Goal: Information Seeking & Learning: Learn about a topic

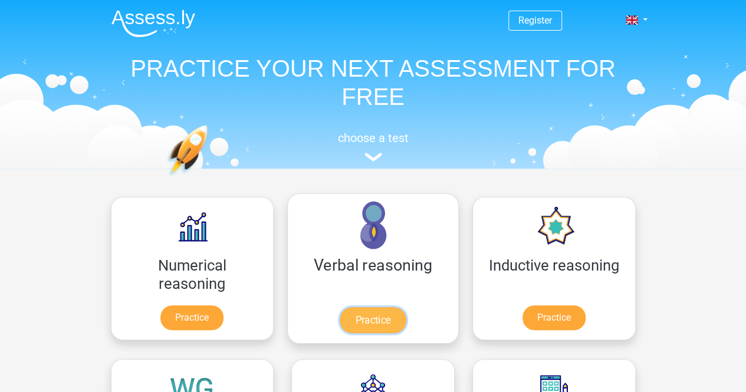
click at [340, 307] on link "Practice" at bounding box center [373, 320] width 66 height 26
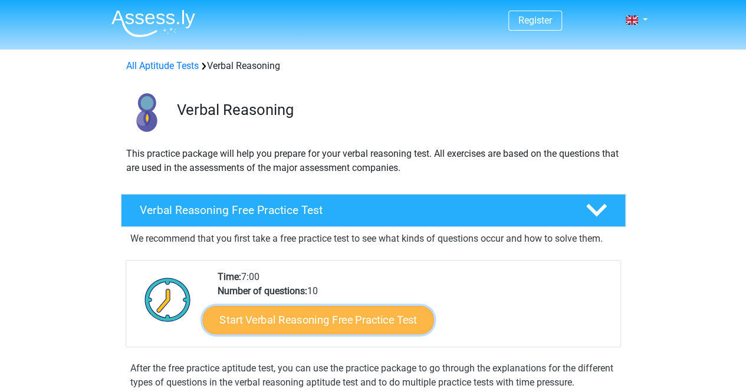
click at [282, 320] on link "Start Verbal Reasoning Free Practice Test" at bounding box center [317, 320] width 231 height 28
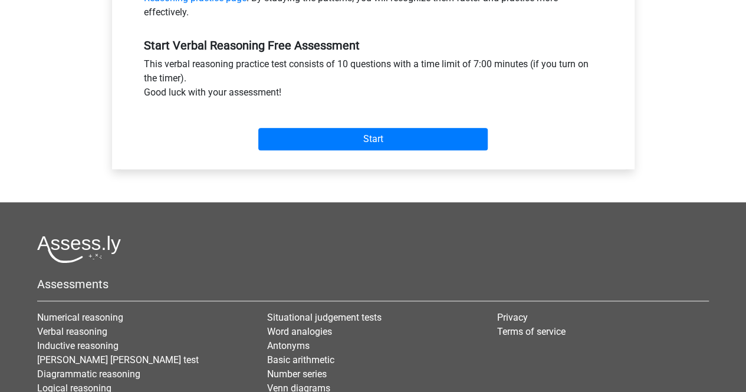
scroll to position [419, 0]
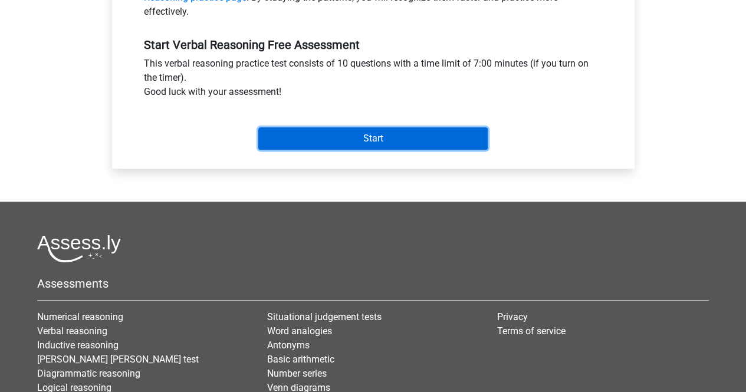
click at [360, 143] on input "Start" at bounding box center [373, 138] width 230 height 22
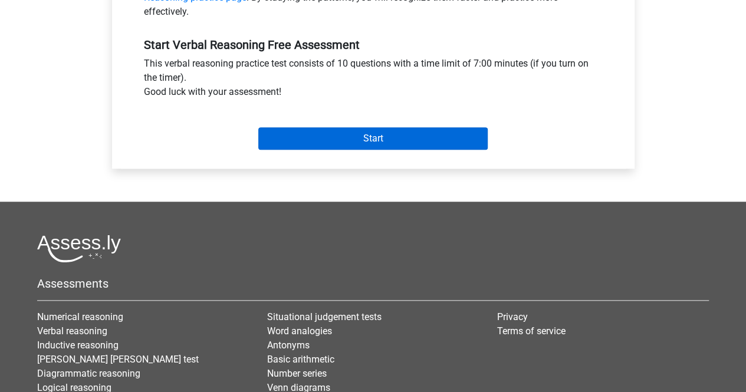
scroll to position [296, 0]
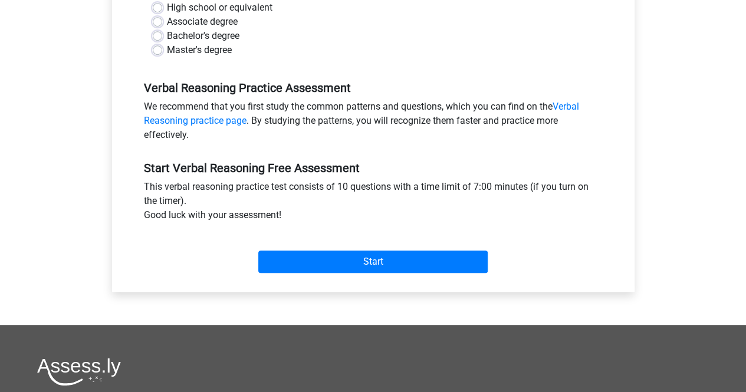
click at [372, 45] on div "Master's degree" at bounding box center [373, 50] width 441 height 14
click at [167, 32] on label "Bachelor's degree" at bounding box center [203, 36] width 73 height 14
click at [161, 32] on input "Bachelor's degree" at bounding box center [157, 35] width 9 height 12
radio input "true"
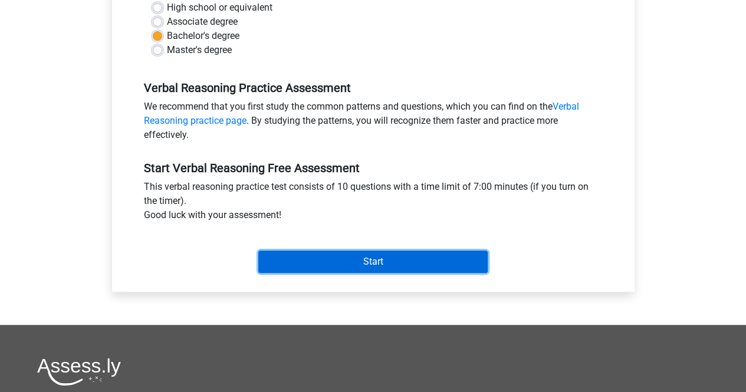
click at [392, 258] on input "Start" at bounding box center [373, 262] width 230 height 22
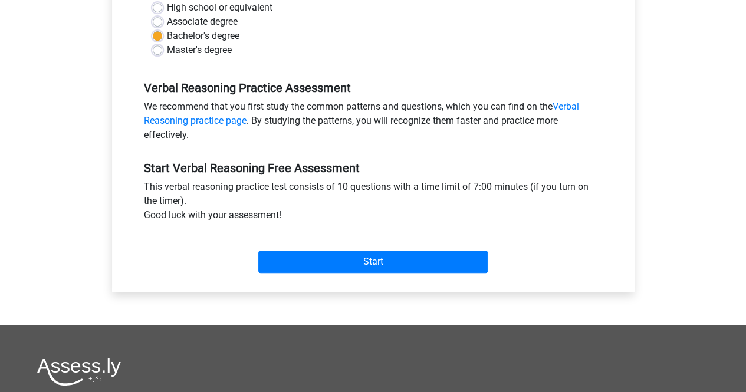
click at [432, 287] on div "Category: Verbal Reasoning Time: 7:00 Nr of questions: 10 Average % correct: 48…" at bounding box center [373, 68] width 505 height 448
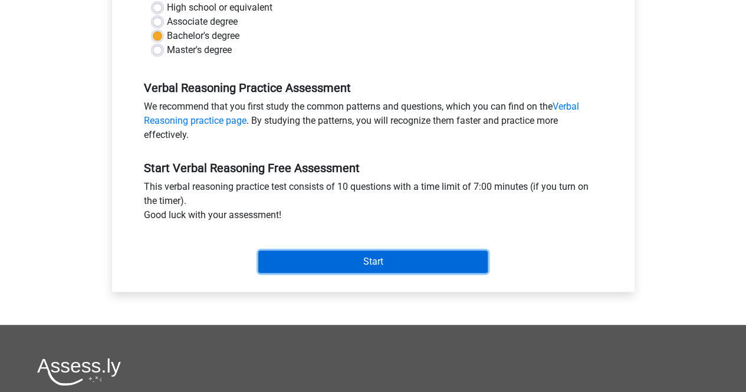
click at [398, 263] on input "Start" at bounding box center [373, 262] width 230 height 22
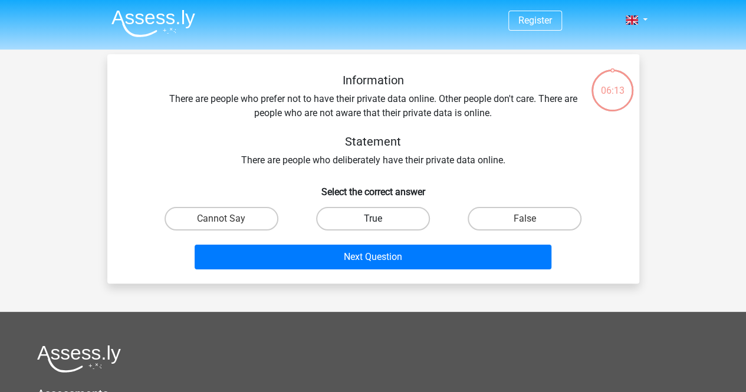
click at [371, 211] on label "True" at bounding box center [373, 219] width 114 height 24
click at [373, 219] on input "True" at bounding box center [377, 223] width 8 height 8
radio input "true"
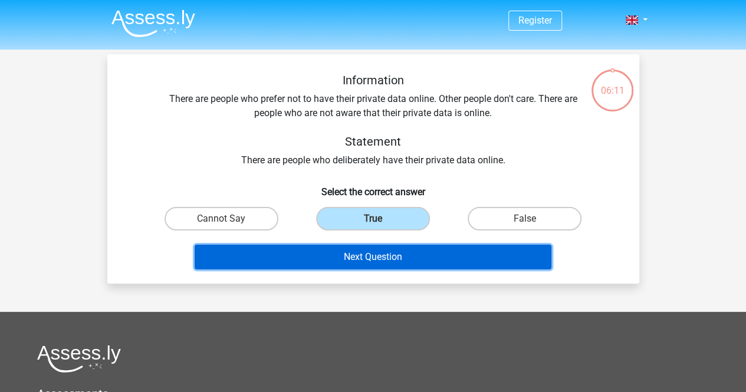
click at [369, 258] on button "Next Question" at bounding box center [373, 257] width 357 height 25
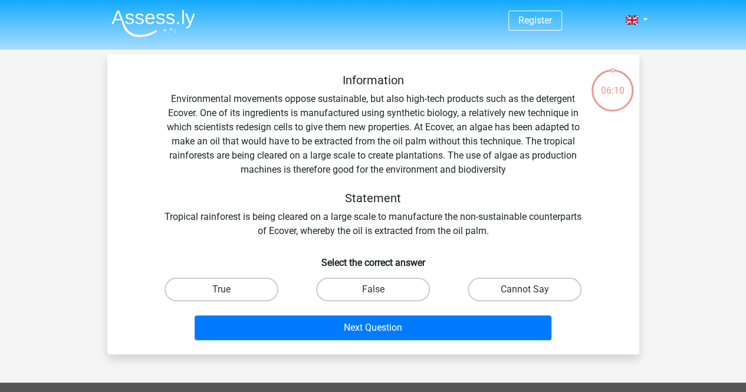
scroll to position [54, 0]
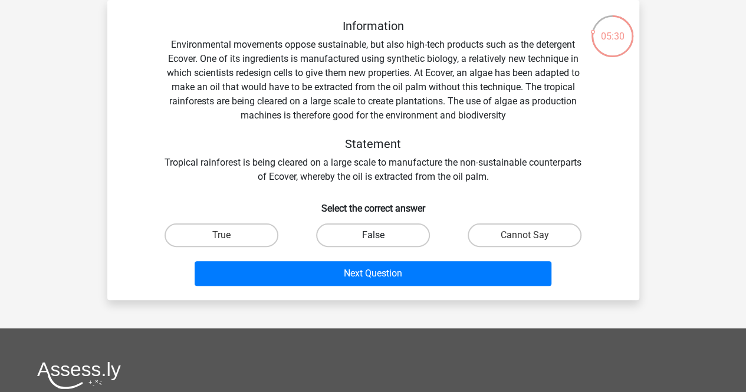
click at [378, 231] on label "False" at bounding box center [373, 236] width 114 height 24
click at [378, 235] on input "False" at bounding box center [377, 239] width 8 height 8
radio input "true"
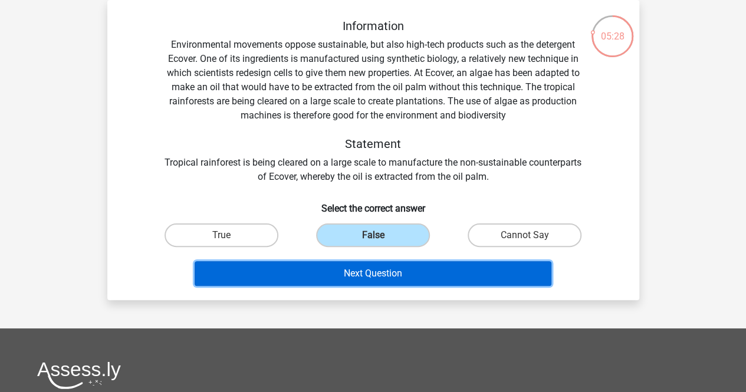
click at [375, 268] on button "Next Question" at bounding box center [373, 273] width 357 height 25
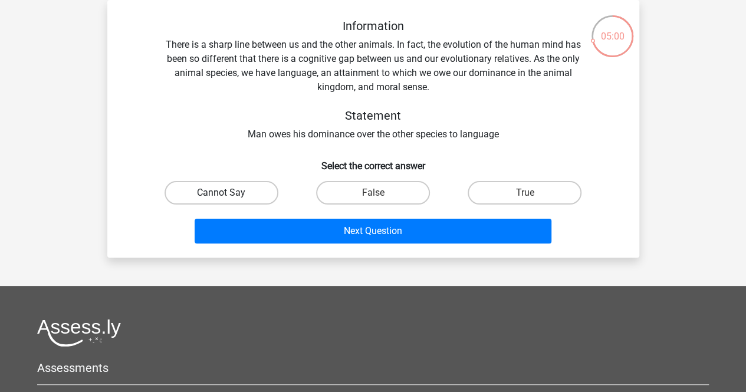
click at [245, 187] on label "Cannot Say" at bounding box center [222, 193] width 114 height 24
click at [229, 193] on input "Cannot Say" at bounding box center [225, 197] width 8 height 8
radio input "true"
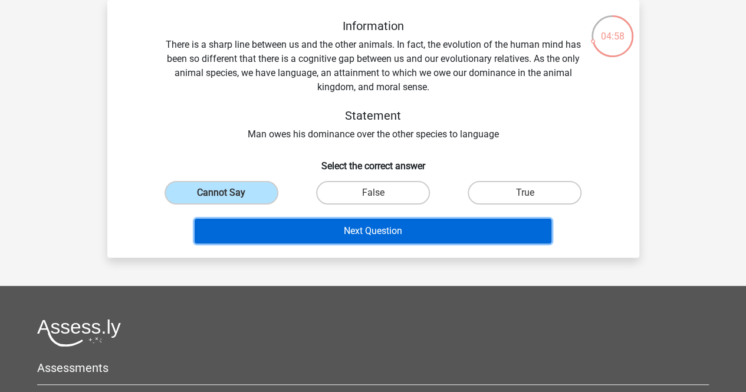
click at [376, 228] on button "Next Question" at bounding box center [373, 231] width 357 height 25
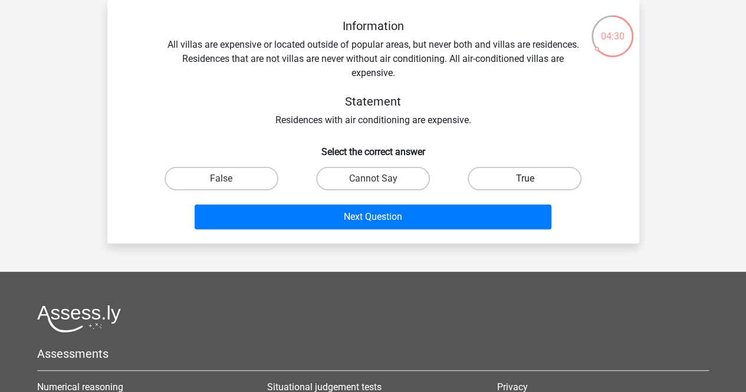
click at [549, 173] on label "True" at bounding box center [525, 179] width 114 height 24
click at [533, 179] on input "True" at bounding box center [529, 183] width 8 height 8
radio input "true"
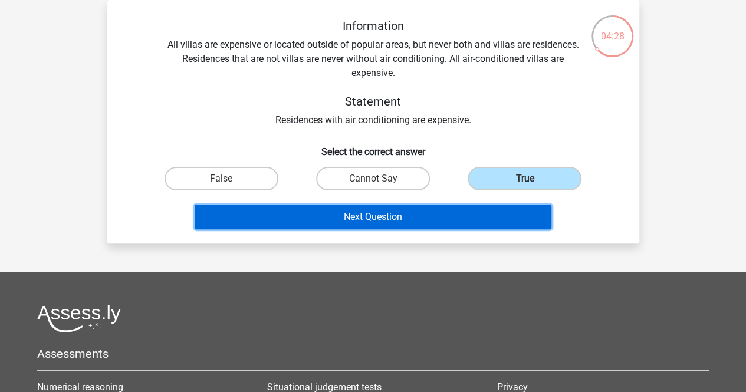
click at [369, 215] on button "Next Question" at bounding box center [373, 217] width 357 height 25
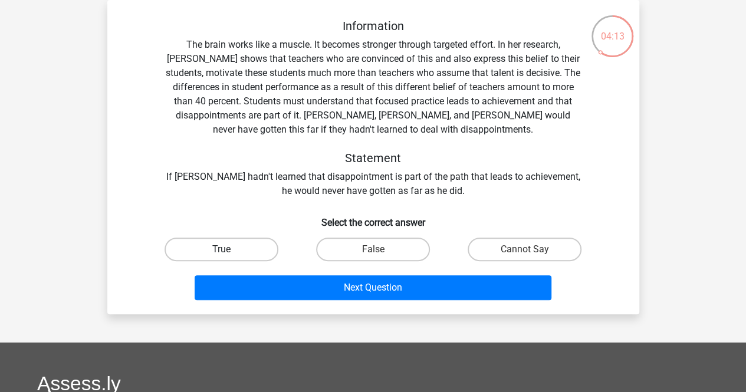
click at [235, 240] on label "True" at bounding box center [222, 250] width 114 height 24
click at [229, 250] on input "True" at bounding box center [225, 254] width 8 height 8
radio input "true"
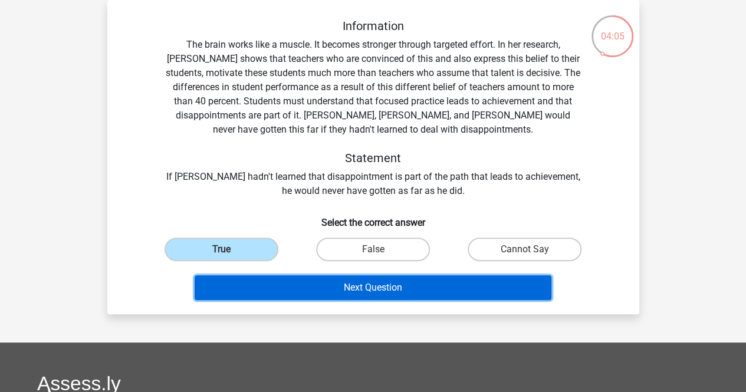
click at [377, 281] on button "Next Question" at bounding box center [373, 288] width 357 height 25
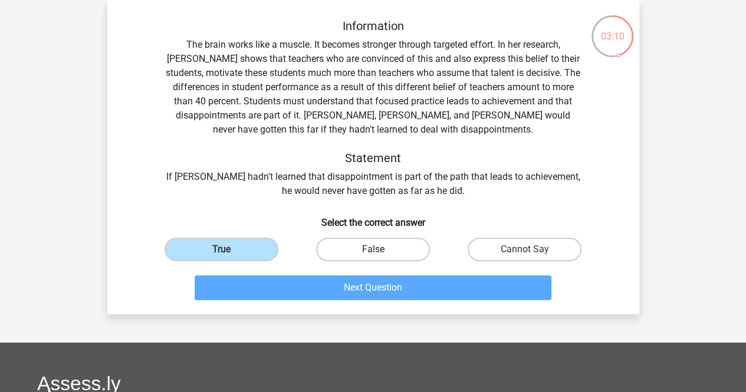
click at [386, 241] on label "False" at bounding box center [373, 250] width 114 height 24
click at [381, 250] on input "False" at bounding box center [377, 254] width 8 height 8
radio input "true"
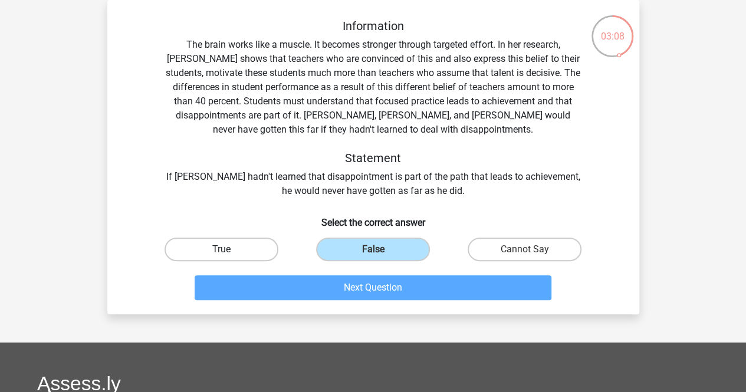
click at [231, 249] on label "True" at bounding box center [222, 250] width 114 height 24
click at [229, 250] on input "True" at bounding box center [225, 254] width 8 height 8
radio input "true"
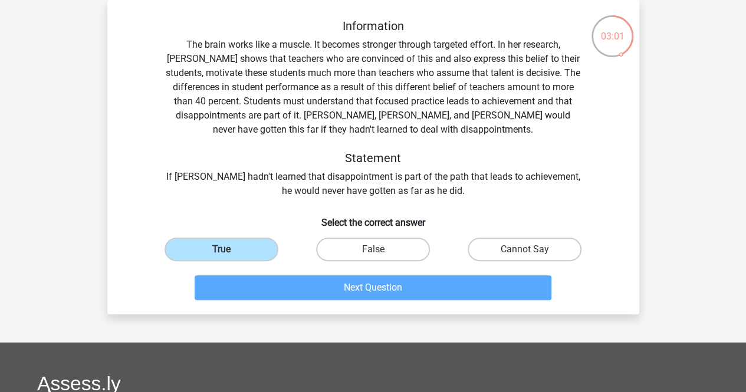
click at [327, 312] on div "Information The brain works like a muscle. It becomes stronger through targeted…" at bounding box center [373, 157] width 532 height 314
click at [276, 326] on div "Register Nederlands English" at bounding box center [373, 300] width 746 height 709
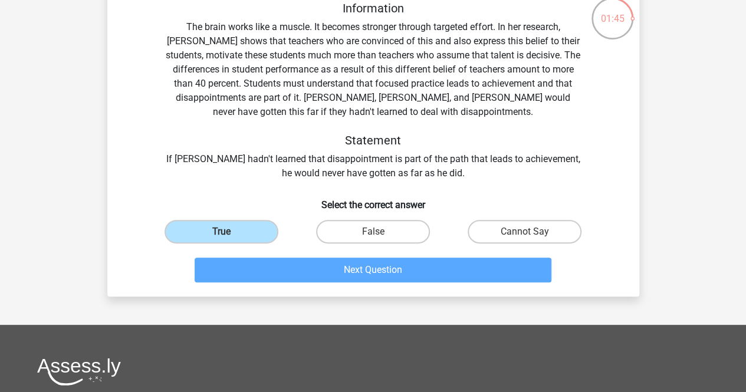
click at [382, 294] on div "Information The brain works like a muscle. It becomes stronger through targeted…" at bounding box center [373, 139] width 532 height 314
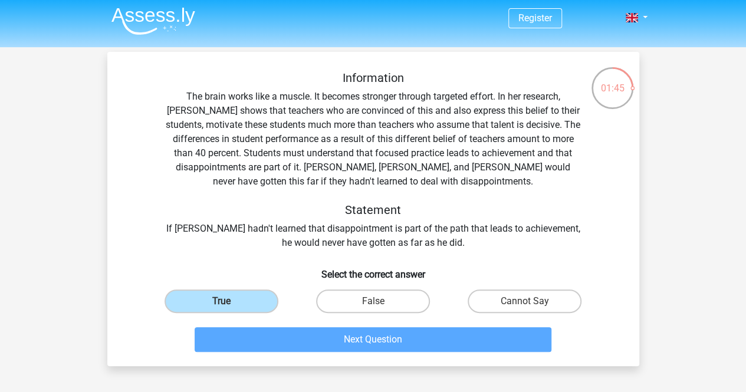
scroll to position [0, 0]
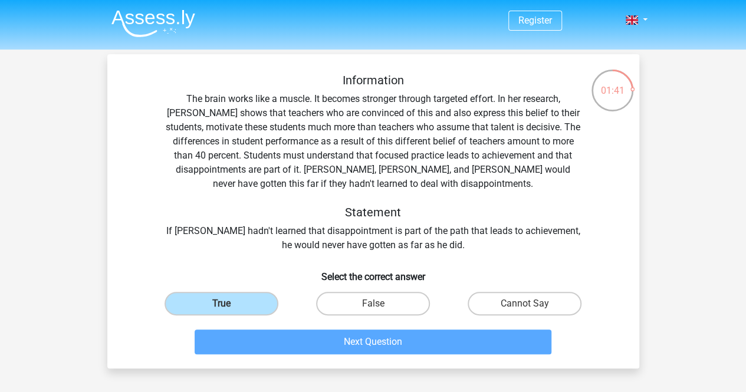
click at [422, 363] on div "Information The brain works like a muscle. It becomes stronger through targeted…" at bounding box center [373, 211] width 532 height 314
click at [363, 312] on label "False" at bounding box center [373, 304] width 114 height 24
click at [373, 312] on input "False" at bounding box center [377, 308] width 8 height 8
radio input "true"
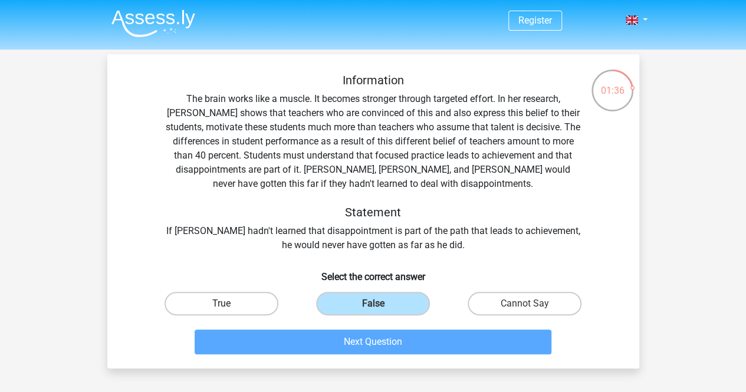
click at [205, 293] on label "True" at bounding box center [222, 304] width 114 height 24
click at [221, 304] on input "True" at bounding box center [225, 308] width 8 height 8
radio input "true"
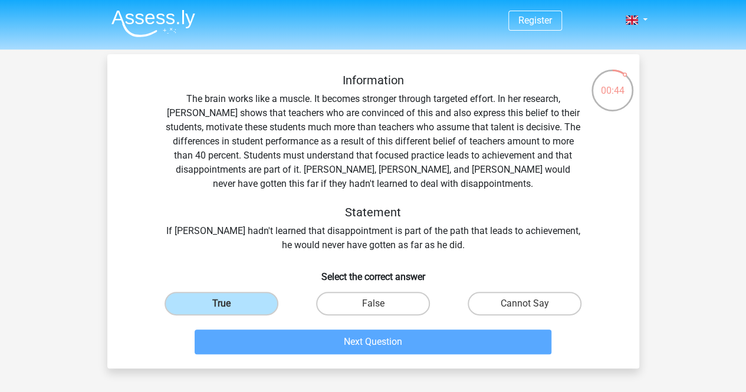
click at [359, 327] on div "Next Question" at bounding box center [373, 339] width 494 height 39
click at [369, 325] on div "Next Question" at bounding box center [373, 339] width 494 height 39
click at [426, 290] on div "False" at bounding box center [373, 303] width 152 height 33
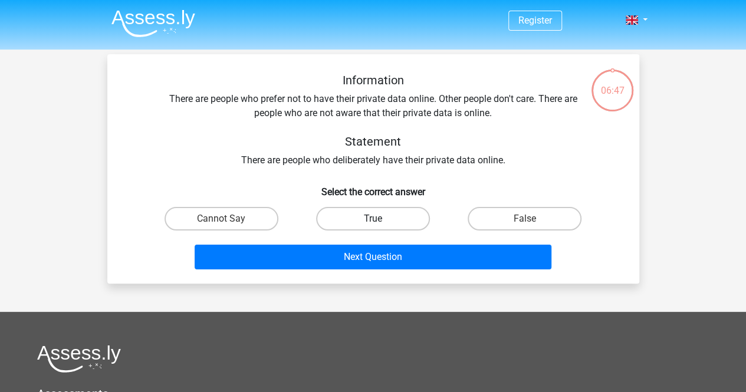
click at [386, 222] on label "True" at bounding box center [373, 219] width 114 height 24
click at [381, 222] on input "True" at bounding box center [377, 223] width 8 height 8
radio input "true"
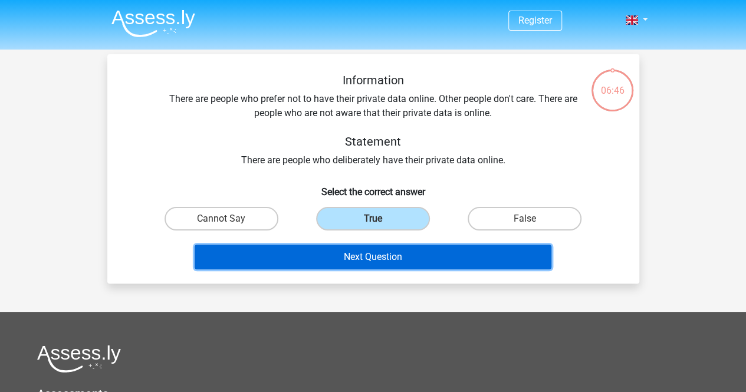
click at [392, 261] on button "Next Question" at bounding box center [373, 257] width 357 height 25
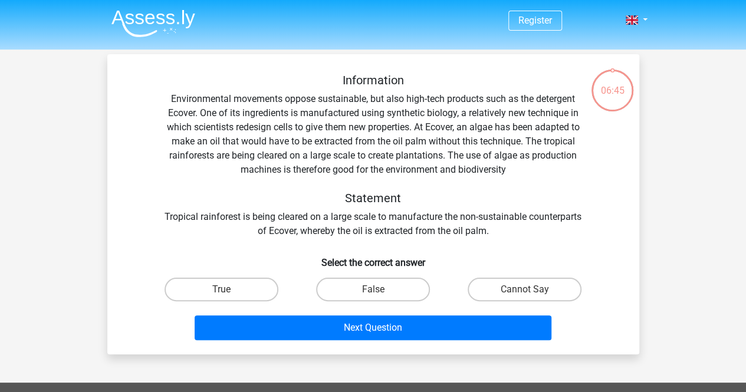
scroll to position [54, 0]
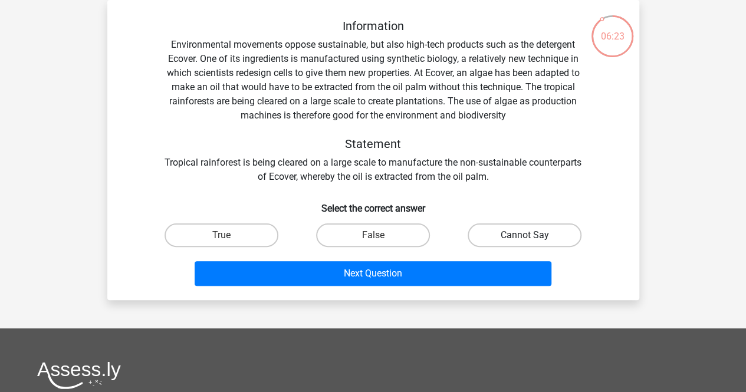
click at [486, 237] on label "Cannot Say" at bounding box center [525, 236] width 114 height 24
click at [525, 237] on input "Cannot Say" at bounding box center [529, 239] width 8 height 8
radio input "true"
click at [423, 291] on div "Information Environmental movements oppose sustainable, but also high-tech prod…" at bounding box center [373, 150] width 532 height 300
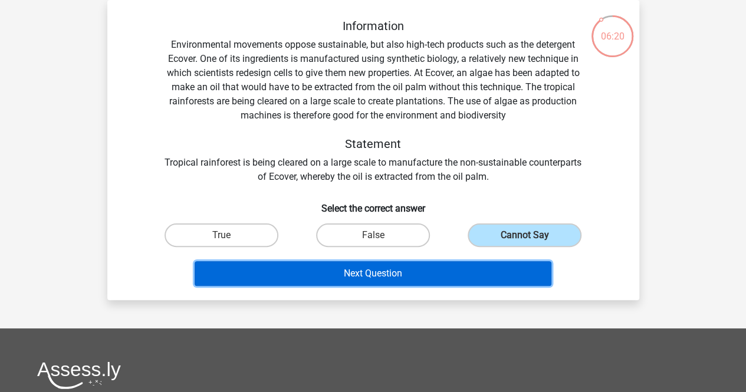
click at [423, 276] on button "Next Question" at bounding box center [373, 273] width 357 height 25
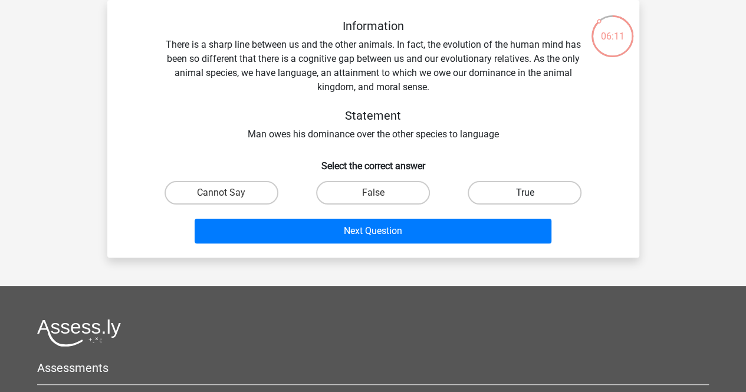
drag, startPoint x: 423, startPoint y: 276, endPoint x: 500, endPoint y: 200, distance: 107.6
click at [500, 200] on div "Register Nederlands English" at bounding box center [373, 272] width 746 height 652
click at [500, 200] on label "True" at bounding box center [525, 193] width 114 height 24
click at [525, 200] on input "True" at bounding box center [529, 197] width 8 height 8
radio input "true"
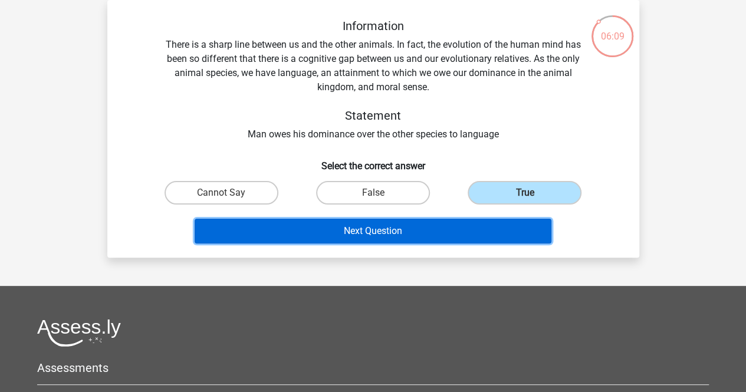
click at [457, 238] on button "Next Question" at bounding box center [373, 231] width 357 height 25
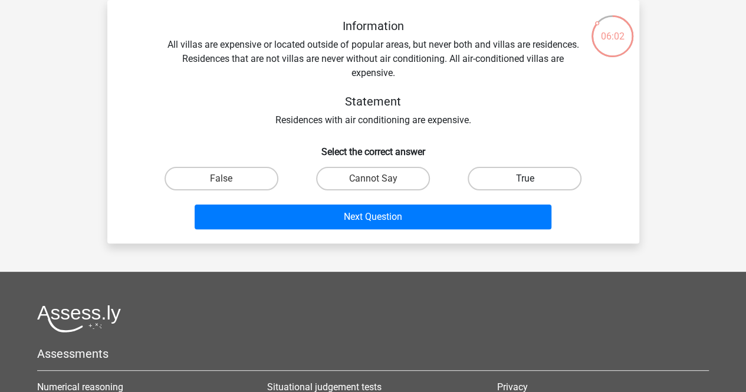
click at [481, 175] on label "True" at bounding box center [525, 179] width 114 height 24
click at [525, 179] on input "True" at bounding box center [529, 183] width 8 height 8
radio input "true"
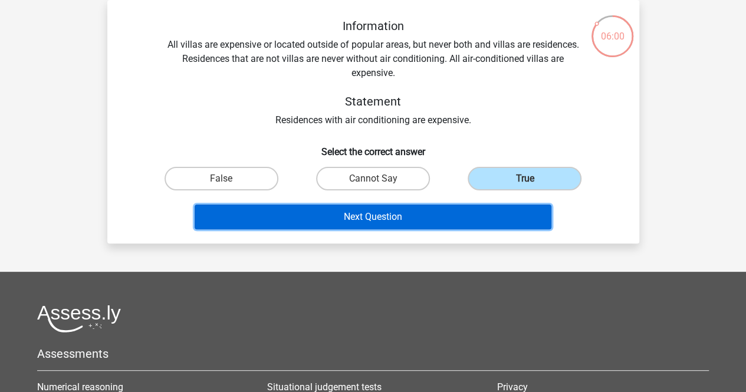
click at [450, 224] on button "Next Question" at bounding box center [373, 217] width 357 height 25
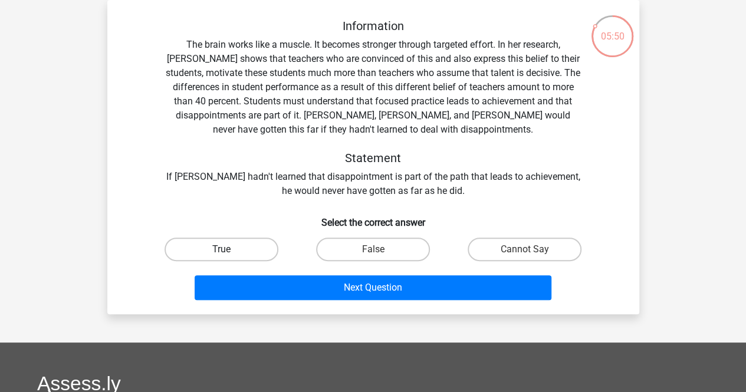
click at [243, 254] on label "True" at bounding box center [222, 250] width 114 height 24
click at [229, 254] on input "True" at bounding box center [225, 254] width 8 height 8
radio input "true"
click at [315, 302] on div "Next Question" at bounding box center [374, 291] width 456 height 30
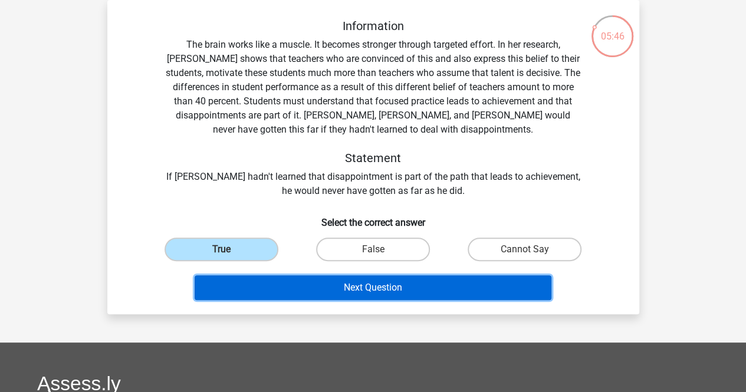
click at [332, 296] on button "Next Question" at bounding box center [373, 288] width 357 height 25
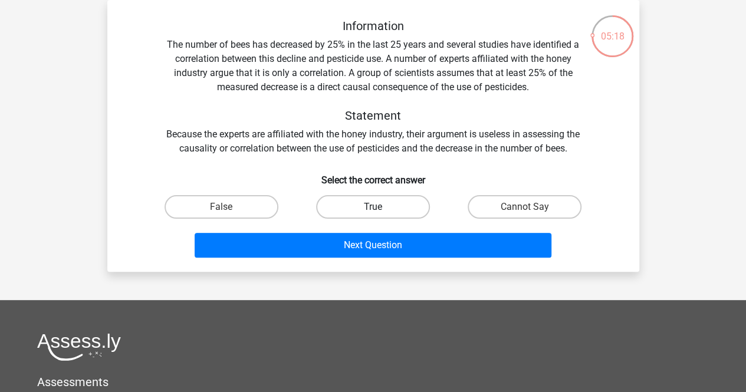
click at [361, 207] on label "True" at bounding box center [373, 207] width 114 height 24
click at [373, 207] on input "True" at bounding box center [377, 211] width 8 height 8
radio input "true"
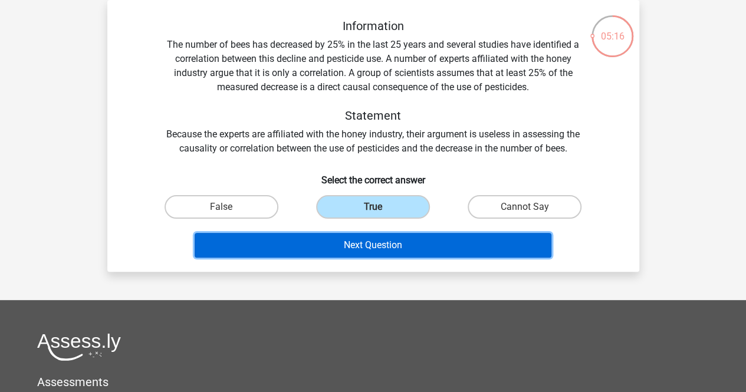
click at [355, 244] on button "Next Question" at bounding box center [373, 245] width 357 height 25
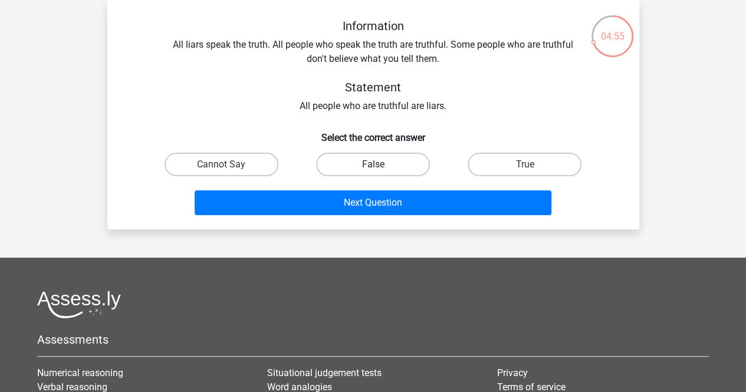
click at [371, 163] on label "False" at bounding box center [373, 165] width 114 height 24
click at [373, 165] on input "False" at bounding box center [377, 169] width 8 height 8
radio input "true"
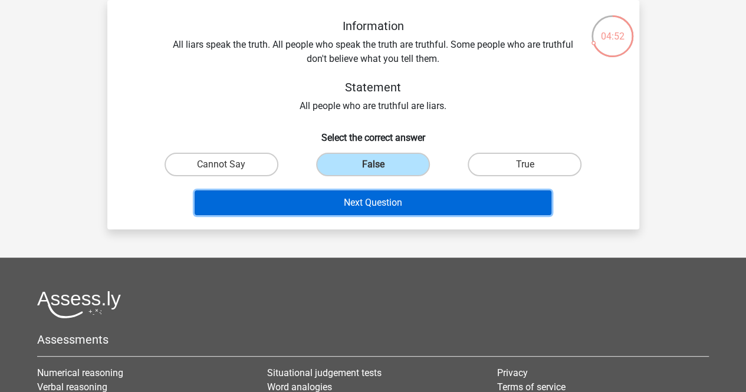
click at [368, 210] on button "Next Question" at bounding box center [373, 203] width 357 height 25
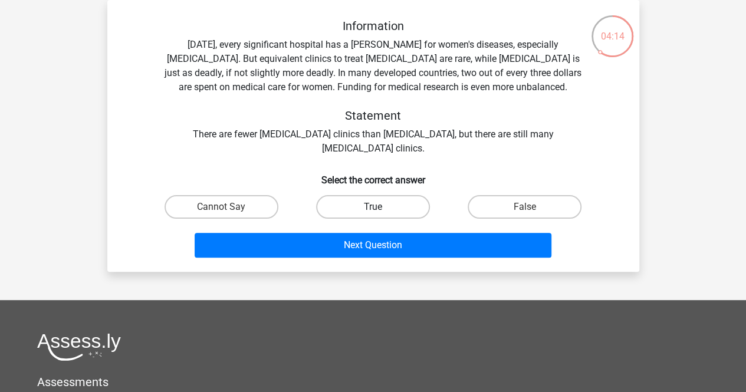
click at [387, 208] on label "True" at bounding box center [373, 207] width 114 height 24
click at [381, 208] on input "True" at bounding box center [377, 211] width 8 height 8
radio input "true"
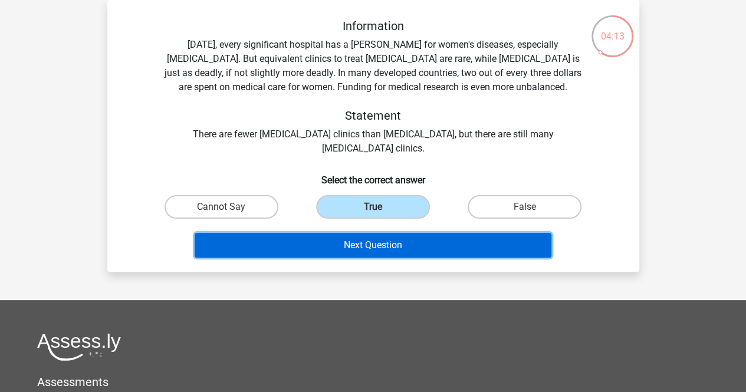
click at [327, 246] on button "Next Question" at bounding box center [373, 245] width 357 height 25
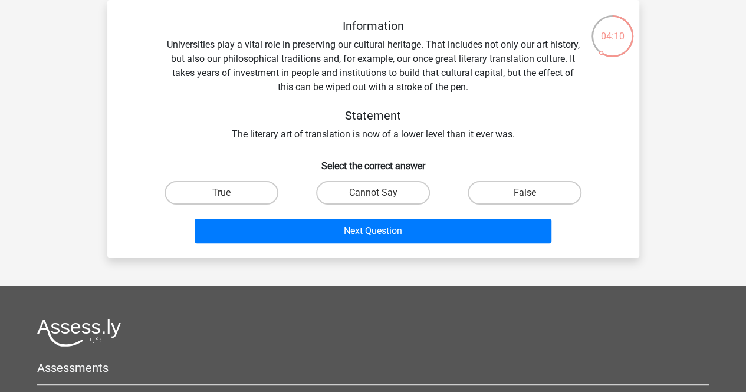
click at [327, 246] on div "Next Question" at bounding box center [374, 234] width 456 height 30
click at [381, 187] on label "Cannot Say" at bounding box center [373, 193] width 114 height 24
click at [381, 193] on input "Cannot Say" at bounding box center [377, 197] width 8 height 8
radio input "true"
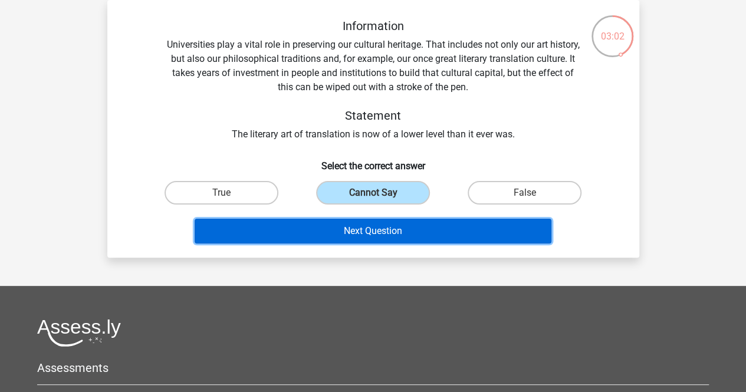
click at [366, 231] on button "Next Question" at bounding box center [373, 231] width 357 height 25
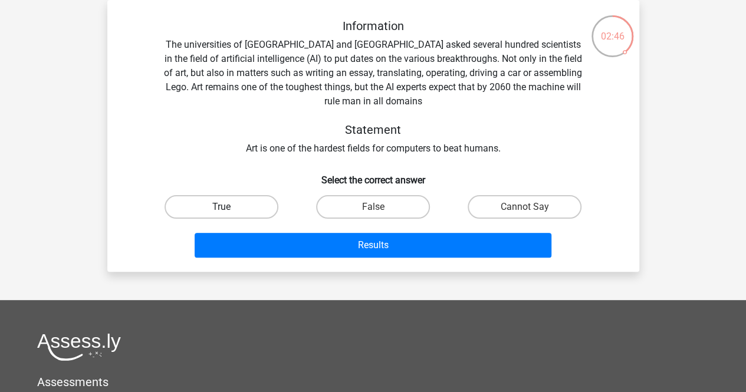
click at [257, 214] on label "True" at bounding box center [222, 207] width 114 height 24
click at [229, 214] on input "True" at bounding box center [225, 211] width 8 height 8
radio input "true"
click at [384, 206] on label "False" at bounding box center [373, 207] width 114 height 24
click at [381, 207] on input "False" at bounding box center [377, 211] width 8 height 8
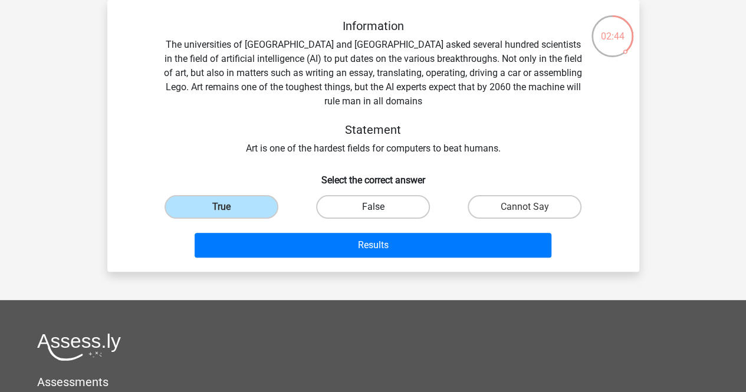
radio input "true"
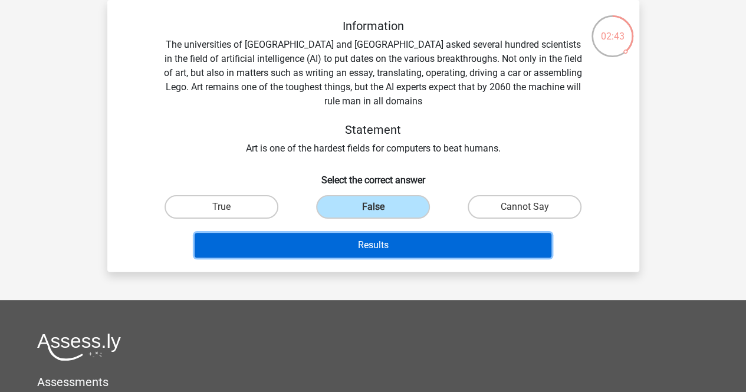
click at [301, 250] on button "Results" at bounding box center [373, 245] width 357 height 25
click at [468, 248] on button "Results" at bounding box center [373, 245] width 357 height 25
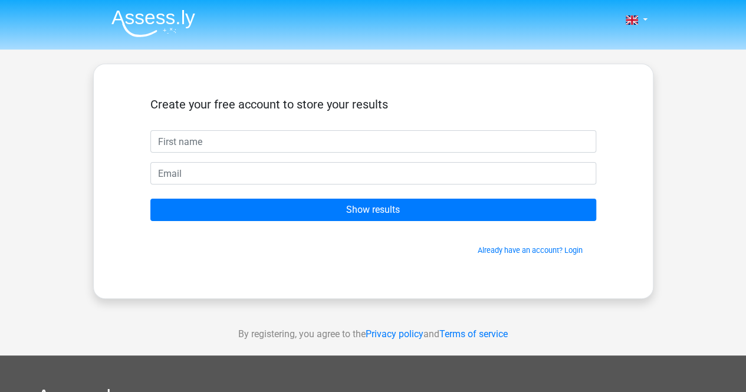
type input "a"
type input "Nankunda"
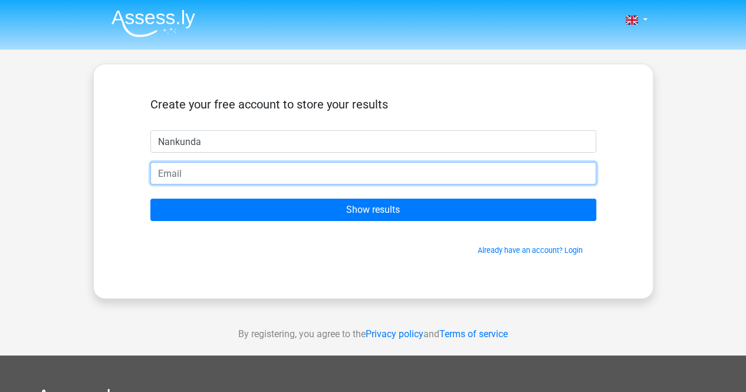
click at [193, 174] on input "email" at bounding box center [373, 173] width 446 height 22
type input "[EMAIL_ADDRESS][DOMAIN_NAME]"
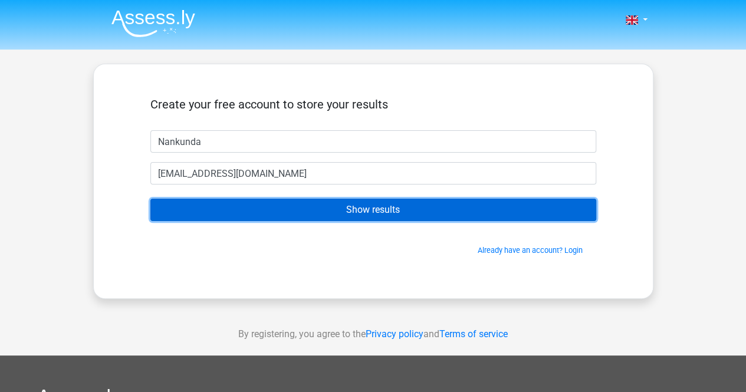
click at [269, 218] on input "Show results" at bounding box center [373, 210] width 446 height 22
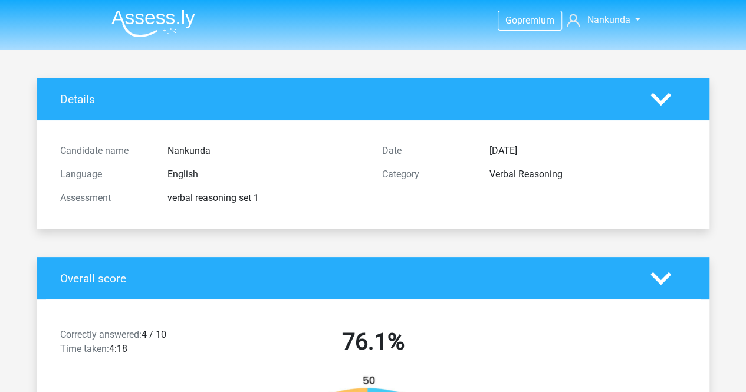
click at [651, 291] on div "Overall score" at bounding box center [373, 278] width 673 height 42
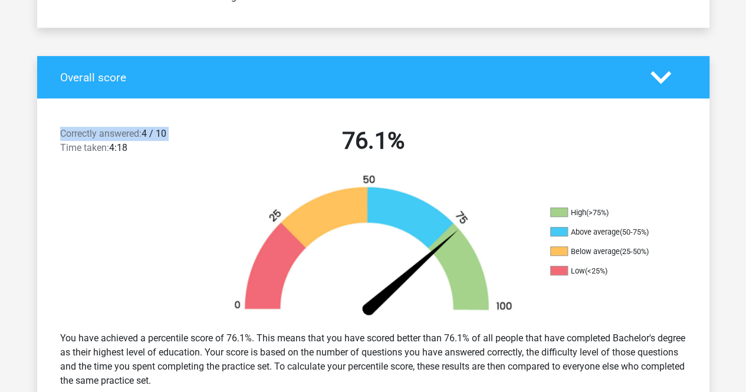
scroll to position [203, 0]
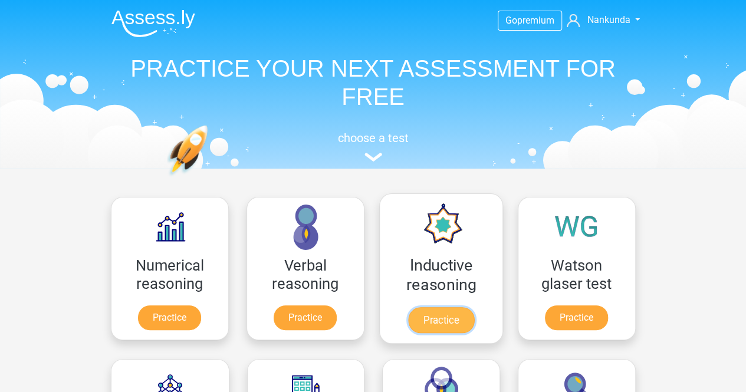
click at [456, 307] on link "Practice" at bounding box center [441, 320] width 66 height 26
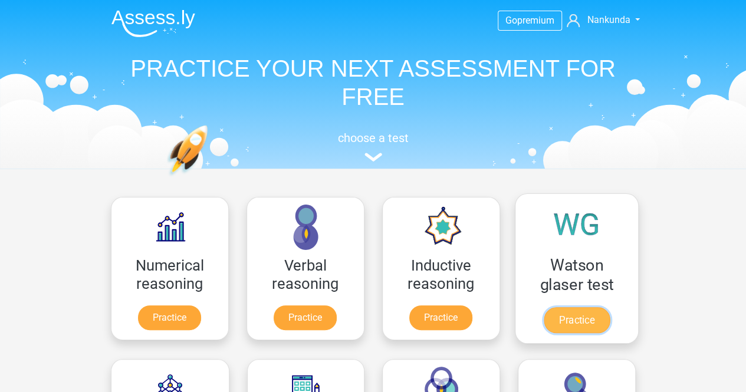
click at [601, 307] on link "Practice" at bounding box center [576, 320] width 66 height 26
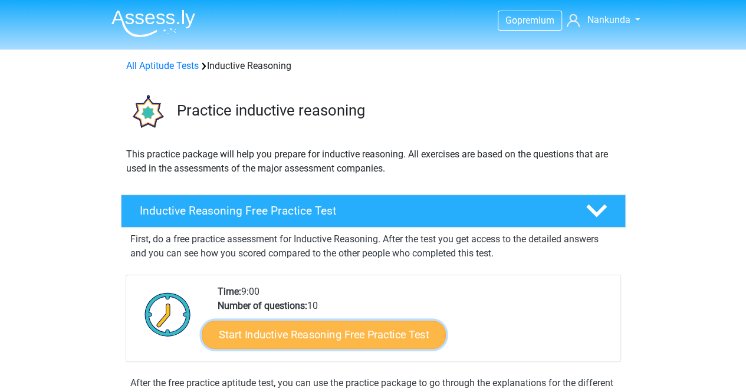
click at [388, 329] on link "Start Inductive Reasoning Free Practice Test" at bounding box center [324, 334] width 244 height 28
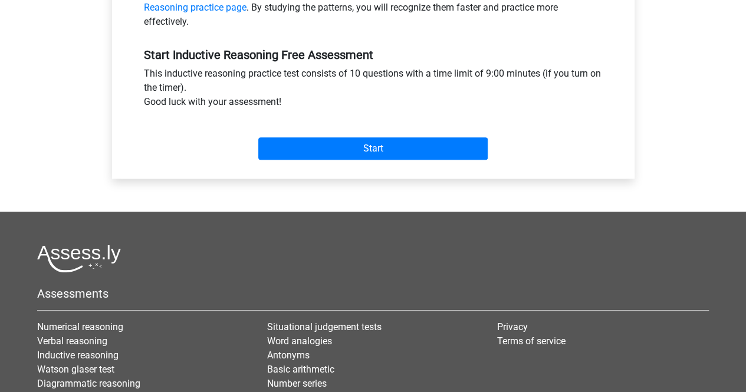
scroll to position [407, 0]
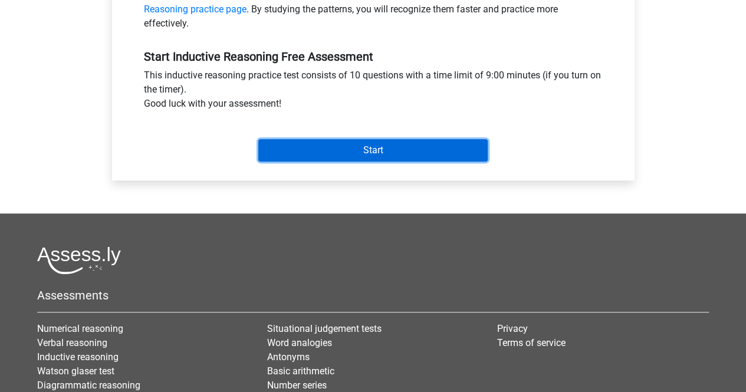
click at [431, 148] on input "Start" at bounding box center [373, 150] width 230 height 22
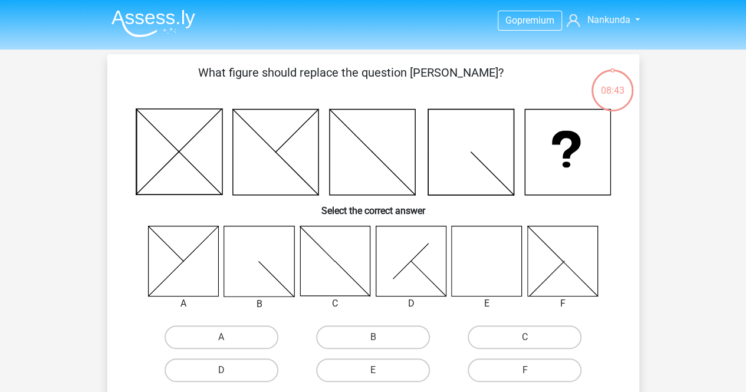
click at [497, 258] on icon at bounding box center [487, 261] width 70 height 70
click at [399, 366] on label "E" at bounding box center [373, 371] width 114 height 24
click at [381, 371] on input "E" at bounding box center [377, 375] width 8 height 8
radio input "true"
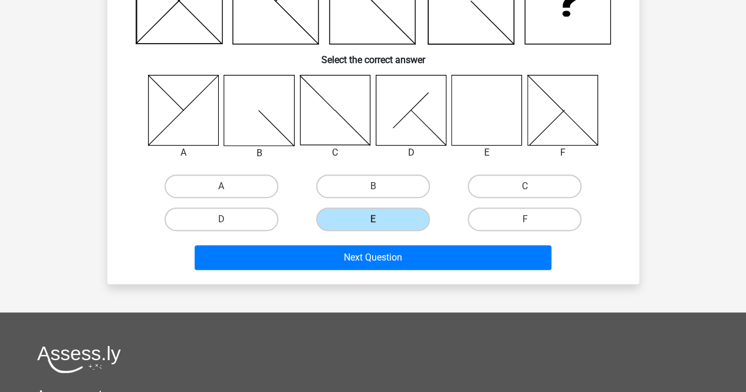
scroll to position [162, 0]
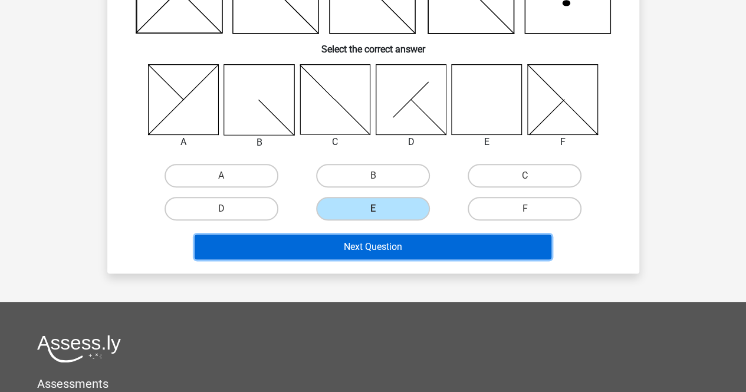
click at [402, 243] on button "Next Question" at bounding box center [373, 247] width 357 height 25
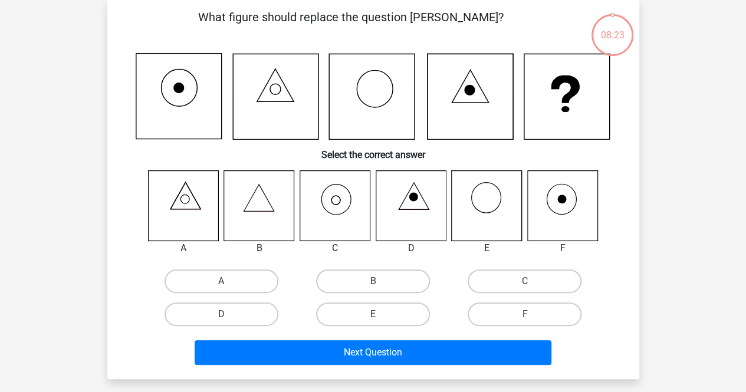
scroll to position [54, 0]
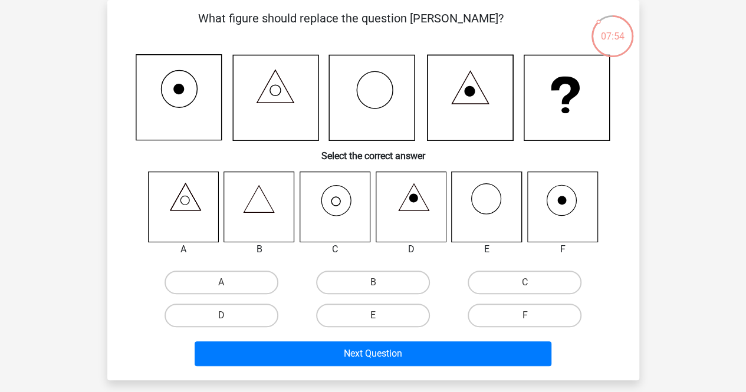
click at [184, 199] on icon at bounding box center [183, 207] width 70 height 70
click at [195, 277] on label "A" at bounding box center [222, 283] width 114 height 24
click at [221, 283] on input "A" at bounding box center [225, 287] width 8 height 8
radio input "true"
click at [543, 279] on label "C" at bounding box center [525, 283] width 114 height 24
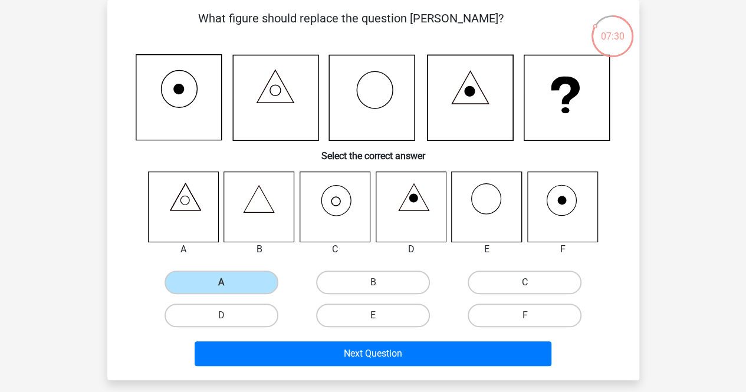
click at [533, 283] on input "C" at bounding box center [529, 287] width 8 height 8
radio input "true"
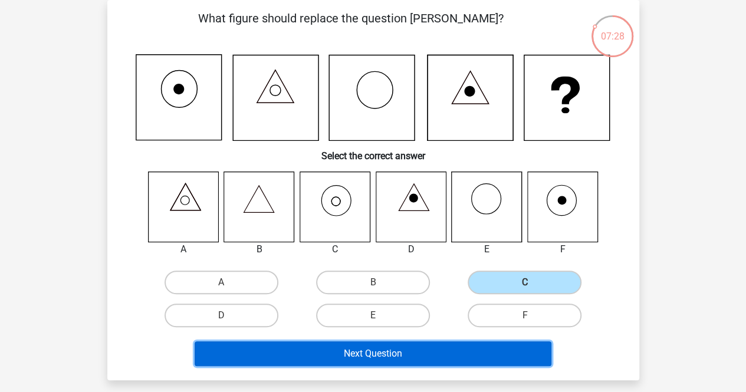
click at [396, 359] on button "Next Question" at bounding box center [373, 354] width 357 height 25
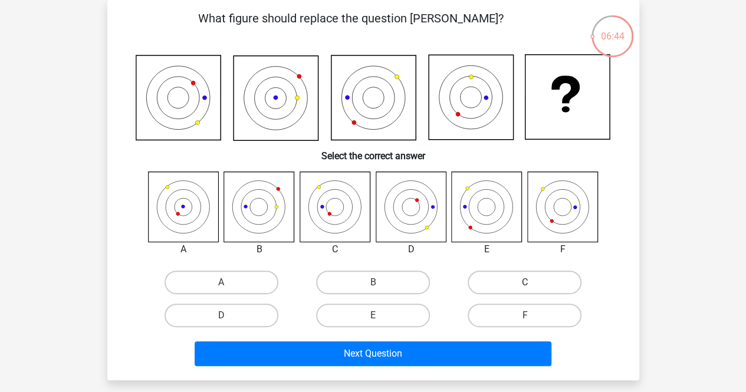
click at [539, 283] on label "C" at bounding box center [525, 283] width 114 height 24
click at [533, 283] on input "C" at bounding box center [529, 287] width 8 height 8
radio input "true"
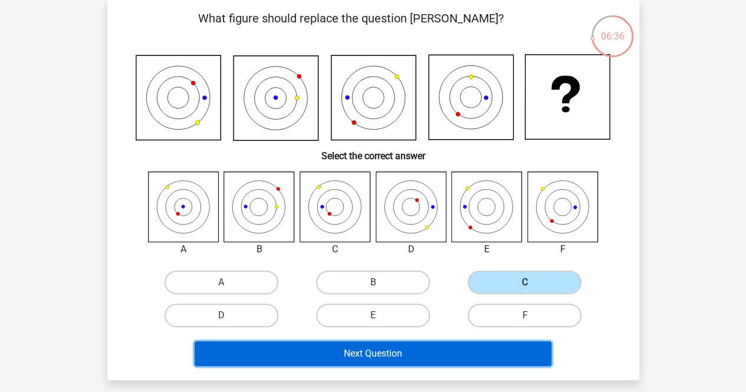
click at [335, 346] on button "Next Question" at bounding box center [373, 354] width 357 height 25
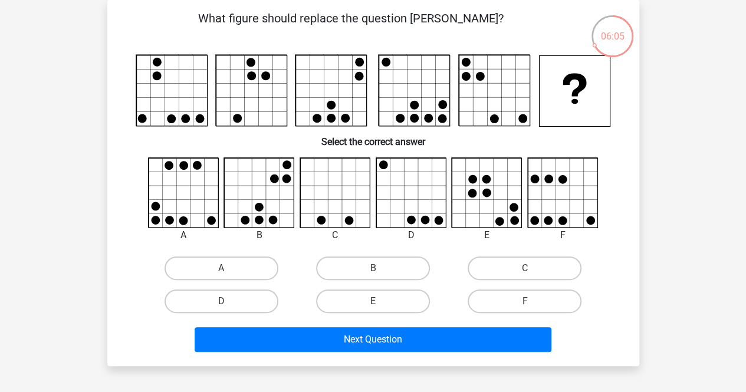
click at [387, 256] on div "B" at bounding box center [373, 268] width 152 height 33
click at [388, 261] on label "B" at bounding box center [373, 269] width 114 height 24
click at [381, 268] on input "B" at bounding box center [377, 272] width 8 height 8
radio input "true"
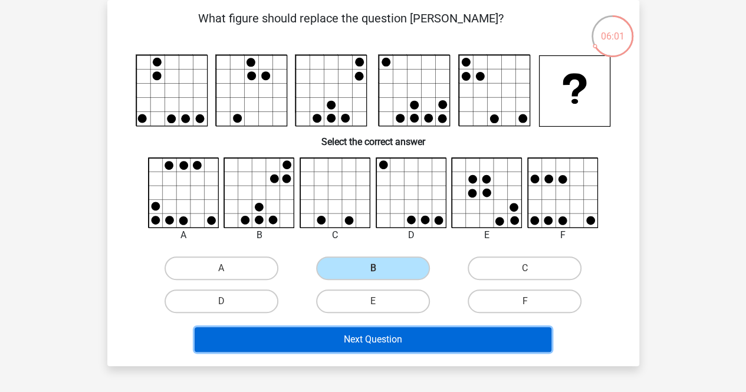
click at [494, 341] on button "Next Question" at bounding box center [373, 339] width 357 height 25
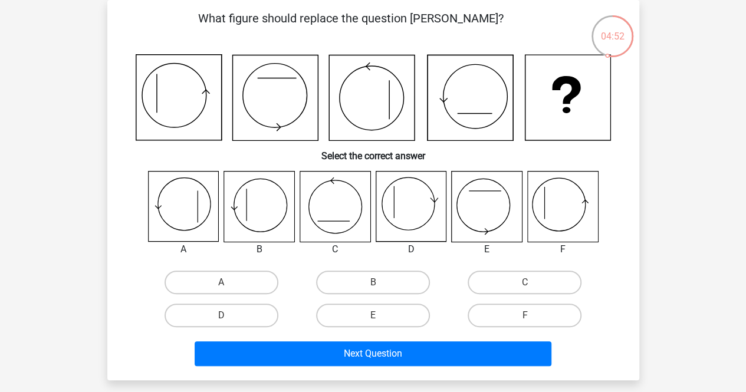
click at [525, 319] on input "F" at bounding box center [529, 320] width 8 height 8
radio input "true"
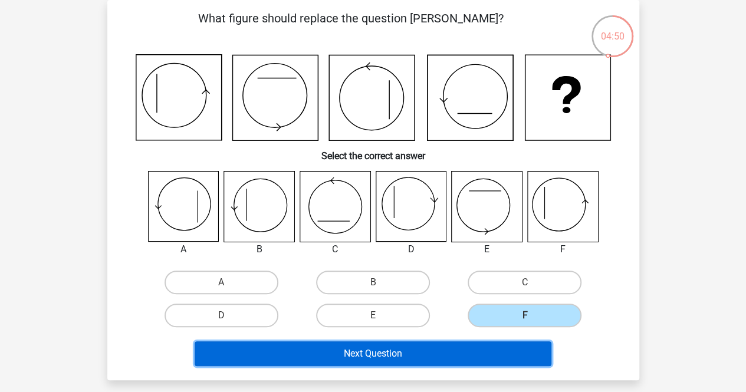
click at [460, 359] on button "Next Question" at bounding box center [373, 354] width 357 height 25
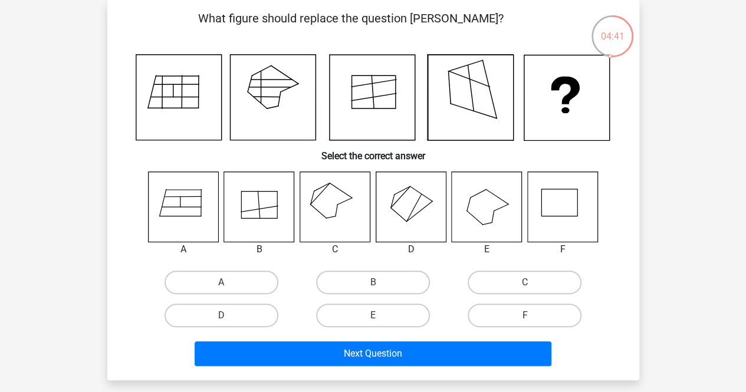
drag, startPoint x: 361, startPoint y: 244, endPoint x: 451, endPoint y: 200, distance: 100.3
click at [451, 200] on div "A B C D E" at bounding box center [374, 215] width 456 height 86
click at [232, 308] on label "D" at bounding box center [222, 316] width 114 height 24
click at [229, 316] on input "D" at bounding box center [225, 320] width 8 height 8
radio input "true"
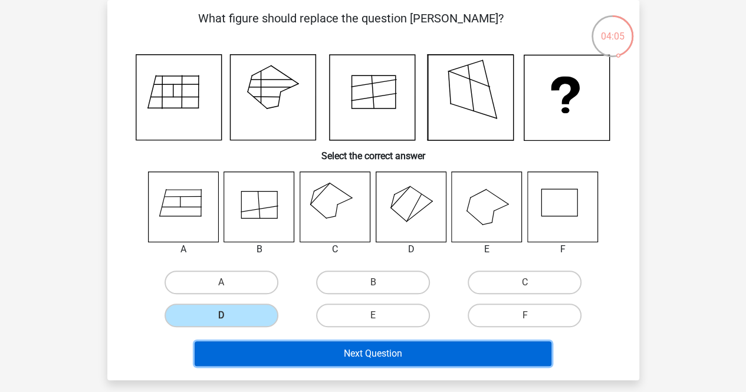
click at [467, 345] on button "Next Question" at bounding box center [373, 354] width 357 height 25
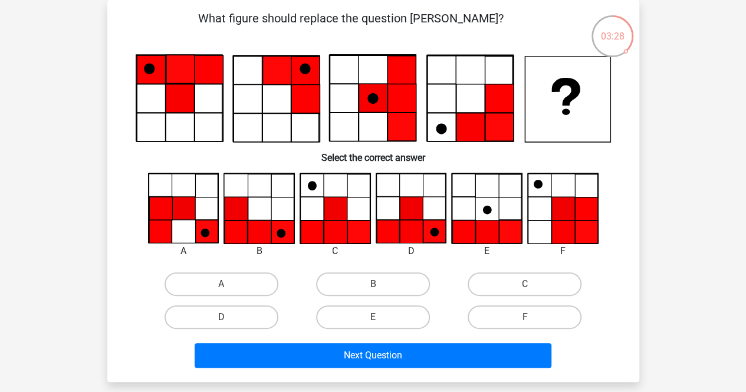
click at [275, 217] on icon at bounding box center [259, 209] width 70 height 70
click at [366, 286] on label "B" at bounding box center [373, 285] width 114 height 24
click at [373, 286] on input "B" at bounding box center [377, 288] width 8 height 8
radio input "true"
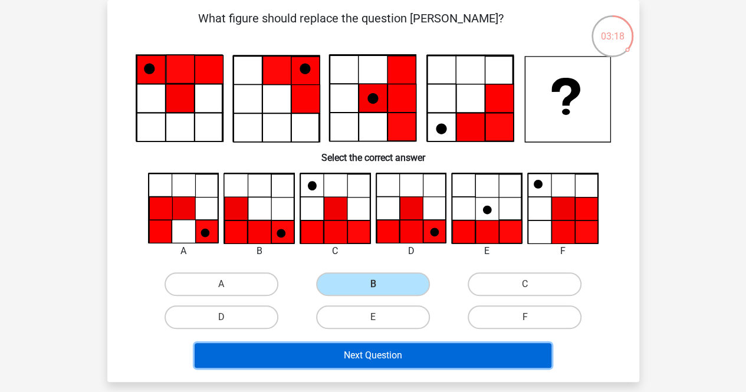
click at [424, 359] on button "Next Question" at bounding box center [373, 355] width 357 height 25
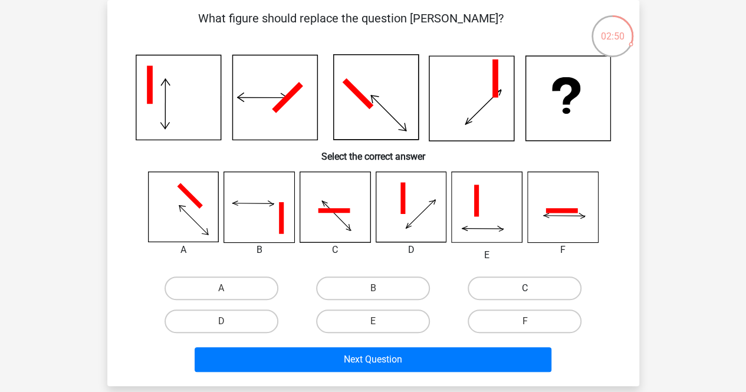
click at [546, 283] on label "C" at bounding box center [525, 289] width 114 height 24
click at [533, 289] on input "C" at bounding box center [529, 293] width 8 height 8
radio input "true"
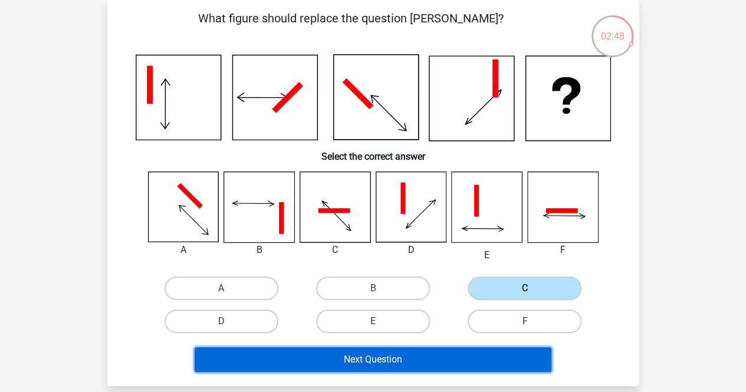
click at [353, 353] on button "Next Question" at bounding box center [373, 360] width 357 height 25
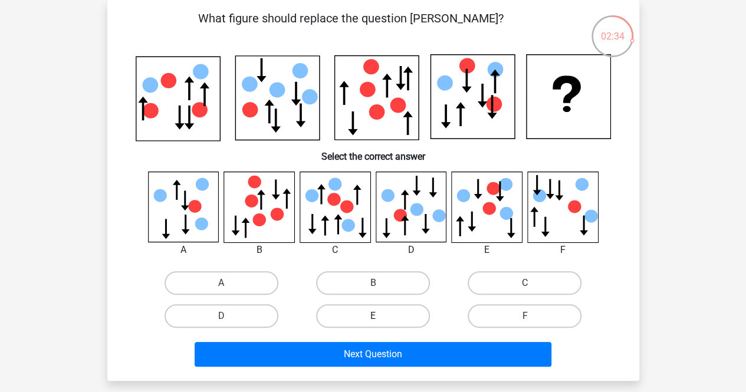
click at [358, 312] on label "E" at bounding box center [373, 316] width 114 height 24
click at [373, 316] on input "E" at bounding box center [377, 320] width 8 height 8
radio input "true"
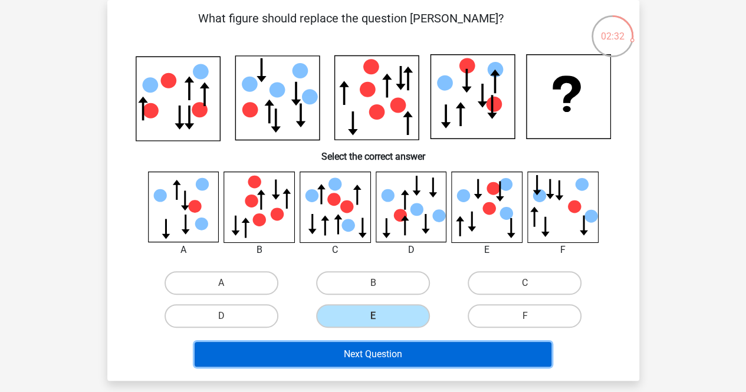
click at [361, 350] on button "Next Question" at bounding box center [373, 354] width 357 height 25
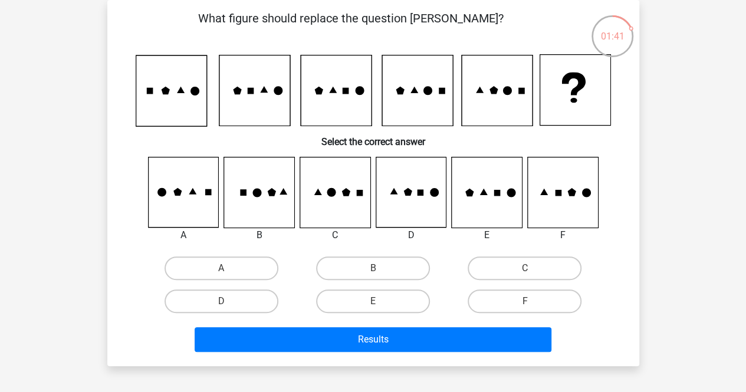
click at [465, 202] on icon at bounding box center [487, 193] width 70 height 70
click at [363, 271] on label "B" at bounding box center [373, 269] width 114 height 24
click at [373, 271] on input "B" at bounding box center [377, 272] width 8 height 8
radio input "true"
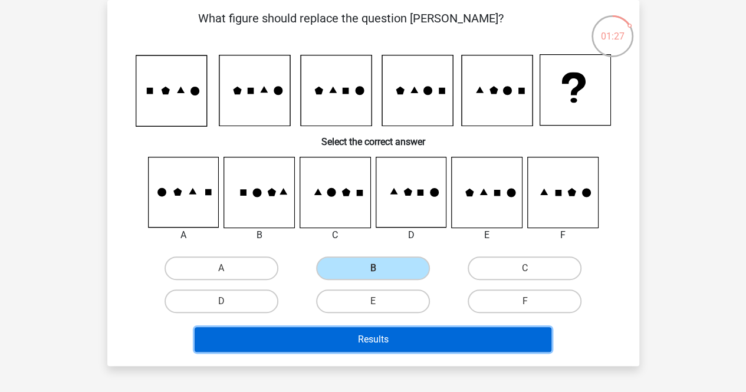
click at [433, 336] on button "Results" at bounding box center [373, 339] width 357 height 25
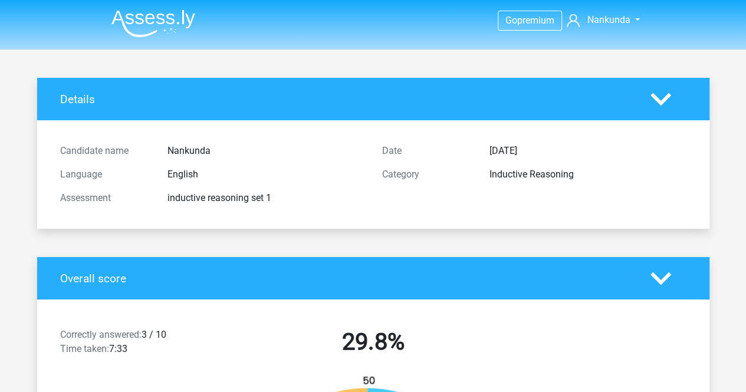
click at [254, 196] on div "inductive reasoning set 1" at bounding box center [266, 198] width 215 height 14
click at [219, 149] on div "Nankunda" at bounding box center [266, 151] width 215 height 14
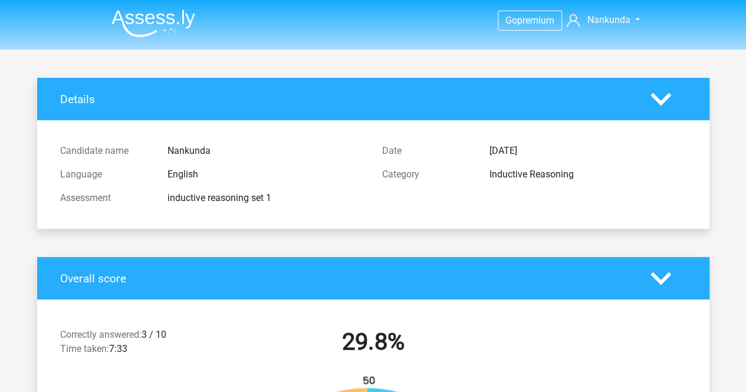
drag, startPoint x: 219, startPoint y: 149, endPoint x: 207, endPoint y: 148, distance: 12.4
click at [207, 148] on div "Nankunda" at bounding box center [266, 151] width 215 height 14
click at [207, 146] on div "Nankunda" at bounding box center [266, 151] width 215 height 14
click at [225, 144] on div "Nankunda" at bounding box center [266, 151] width 215 height 14
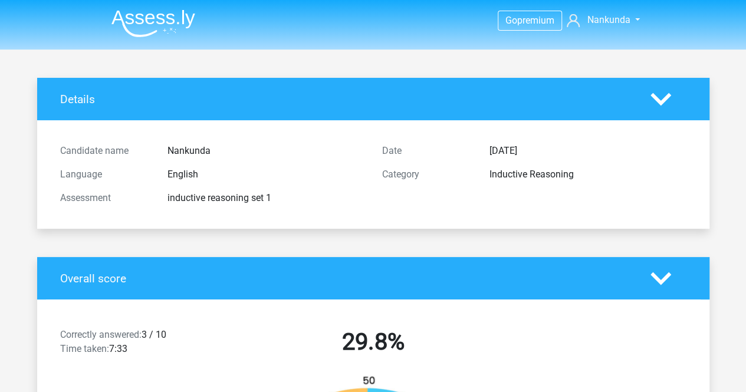
click at [225, 144] on div "Nankunda" at bounding box center [266, 151] width 215 height 14
click at [655, 277] on polygon at bounding box center [661, 278] width 21 height 13
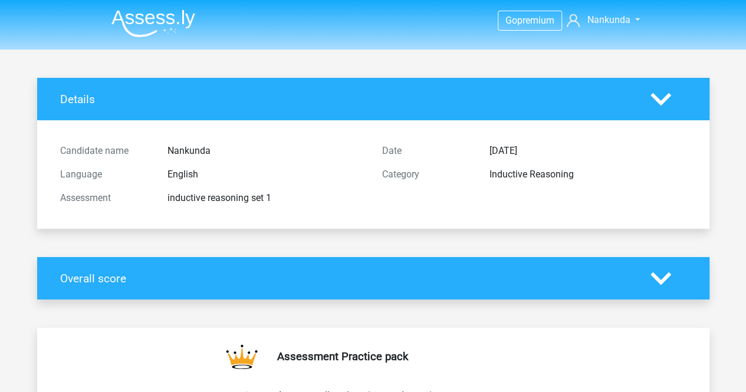
click at [678, 277] on div at bounding box center [669, 278] width 54 height 21
drag, startPoint x: 678, startPoint y: 277, endPoint x: 656, endPoint y: 276, distance: 21.9
click at [656, 276] on div at bounding box center [669, 278] width 54 height 21
click at [656, 276] on icon at bounding box center [661, 278] width 21 height 21
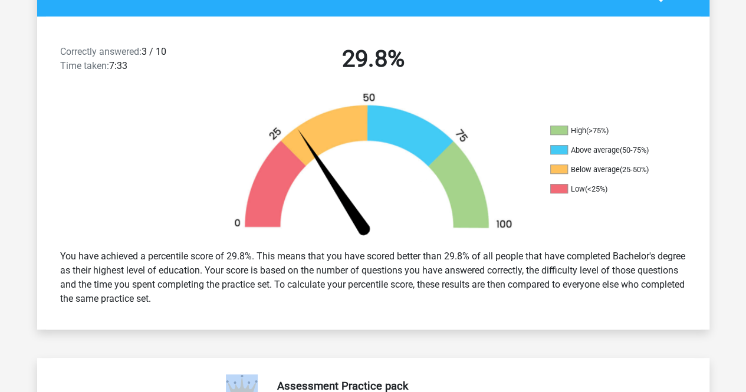
scroll to position [281, 0]
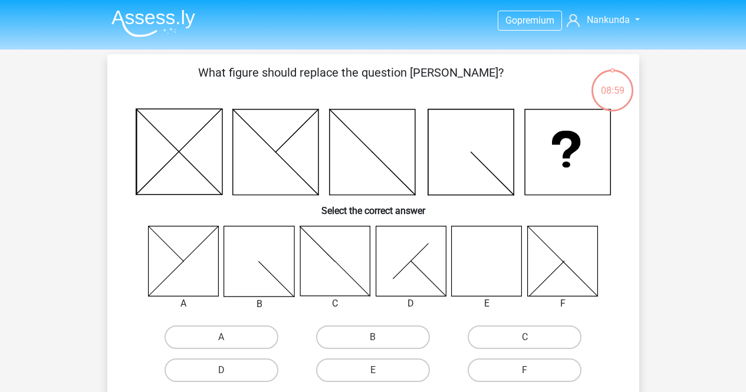
scroll to position [54, 0]
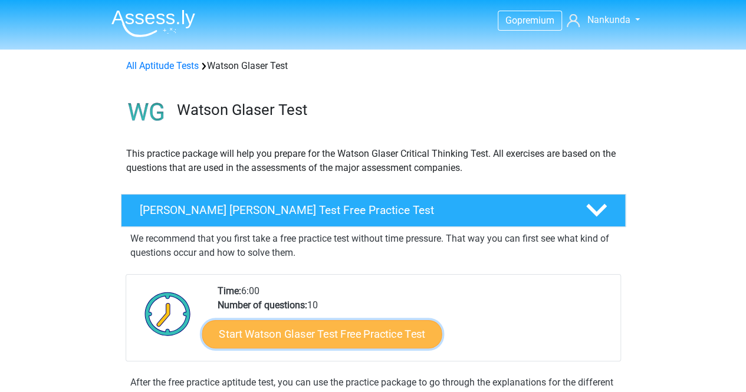
click at [385, 339] on link "Start Watson Glaser Test Free Practice Test" at bounding box center [322, 334] width 240 height 28
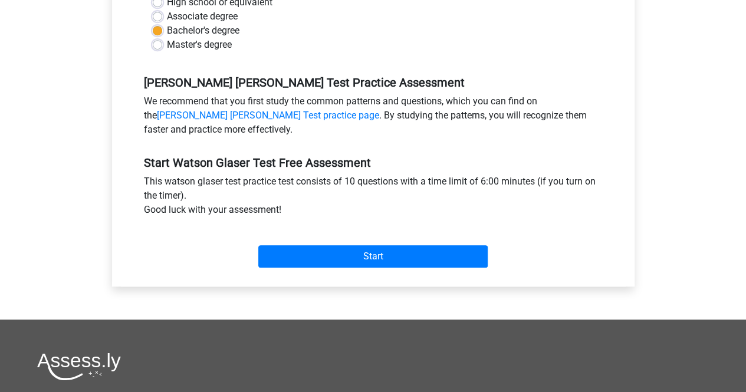
scroll to position [308, 0]
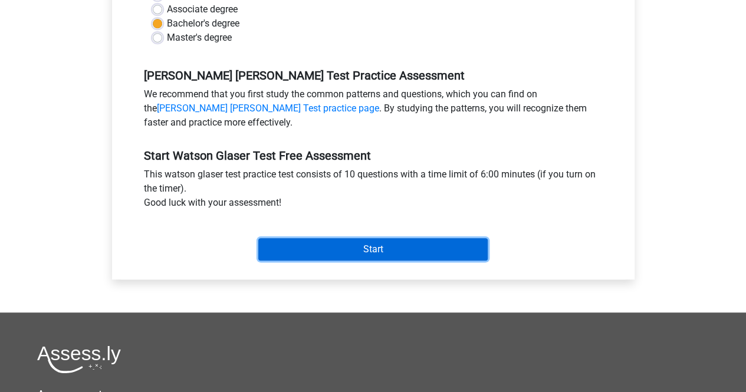
click at [397, 248] on input "Start" at bounding box center [373, 249] width 230 height 22
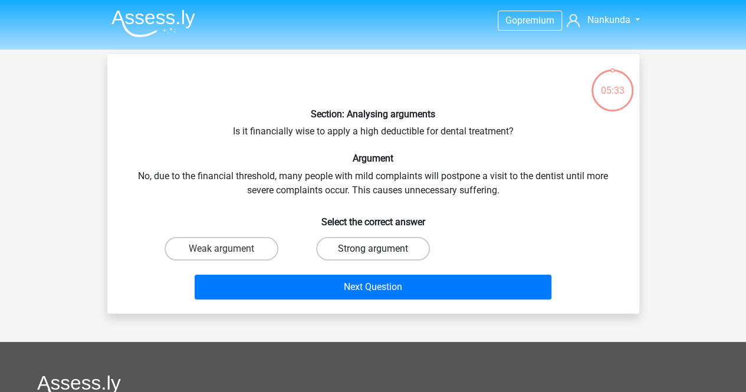
click at [371, 254] on label "Strong argument" at bounding box center [373, 249] width 114 height 24
click at [373, 254] on input "Strong argument" at bounding box center [377, 253] width 8 height 8
radio input "true"
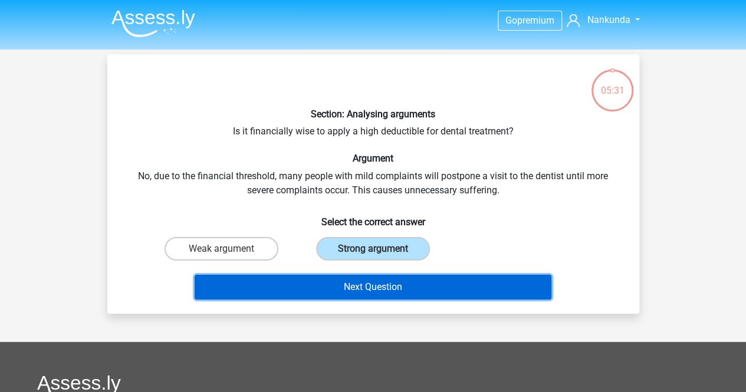
click at [361, 285] on button "Next Question" at bounding box center [373, 287] width 357 height 25
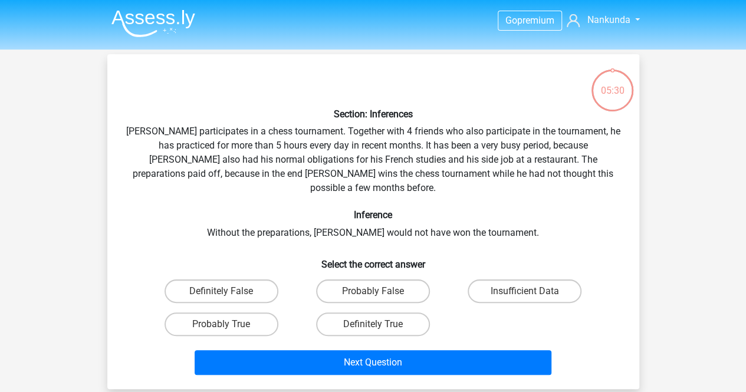
scroll to position [54, 0]
